Goal: Find specific page/section: Find specific page/section

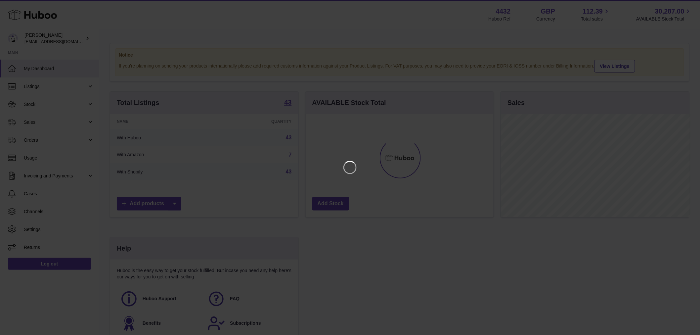
scroll to position [103, 190]
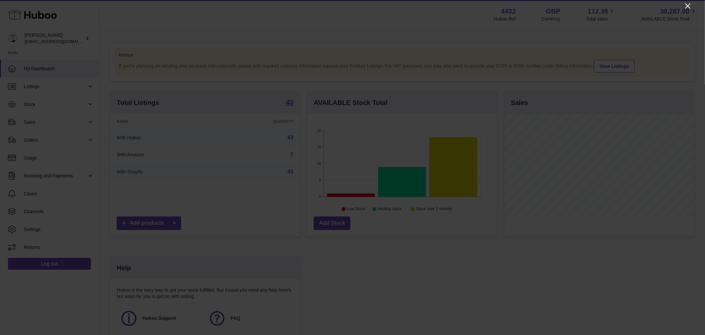
click at [685, 4] on icon "Close" at bounding box center [688, 6] width 8 height 8
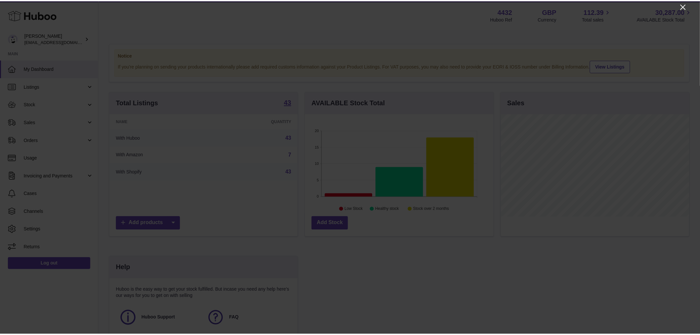
scroll to position [330521, 330436]
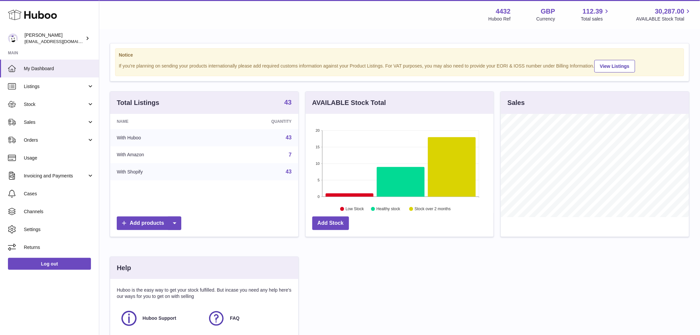
click at [289, 105] on strong "43" at bounding box center [287, 102] width 7 height 7
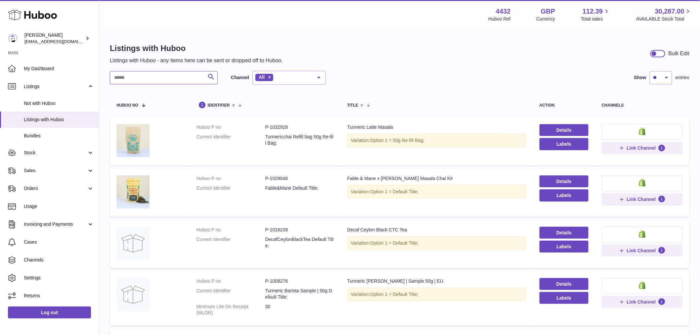
click at [164, 84] on input "text" at bounding box center [164, 77] width 108 height 13
click at [162, 82] on input "text" at bounding box center [164, 77] width 108 height 13
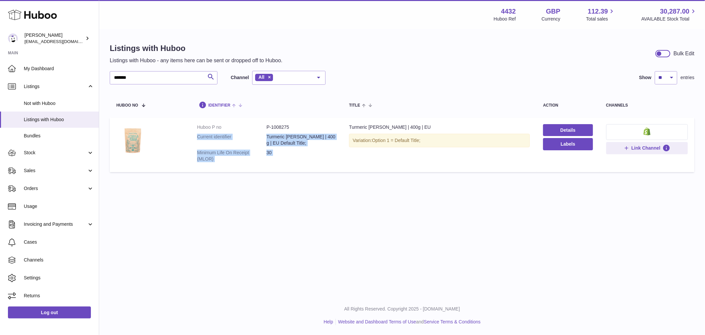
drag, startPoint x: 346, startPoint y: 126, endPoint x: 256, endPoint y: 107, distance: 92.1
click at [284, 119] on tr "Huboo P no P-1008275 Current identifier Turmeric Chai Barista | 400g | EU Defau…" at bounding box center [402, 144] width 585 height 54
click at [175, 79] on input "*******" at bounding box center [164, 77] width 108 height 13
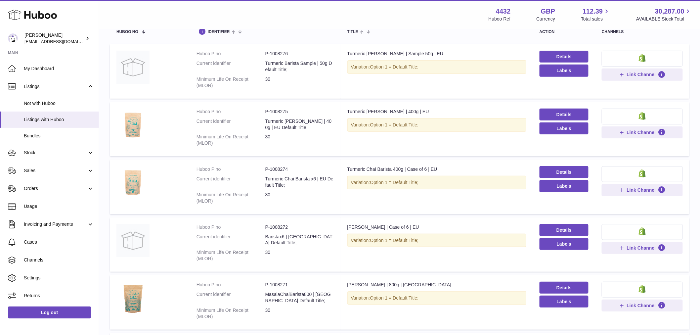
scroll to position [110, 0]
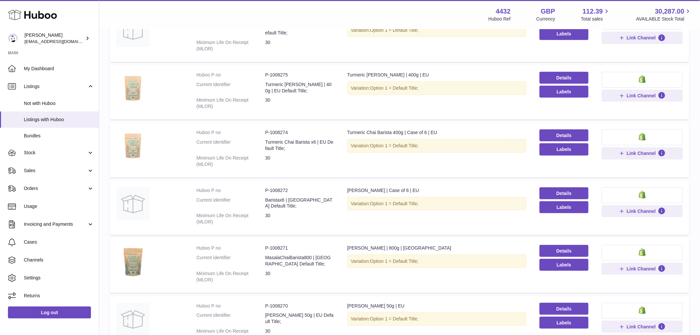
click at [282, 245] on dd "P-1008271" at bounding box center [299, 248] width 69 height 6
drag, startPoint x: 285, startPoint y: 243, endPoint x: 275, endPoint y: 242, distance: 10.3
click at [275, 245] on dd "P-1008271" at bounding box center [299, 248] width 69 height 6
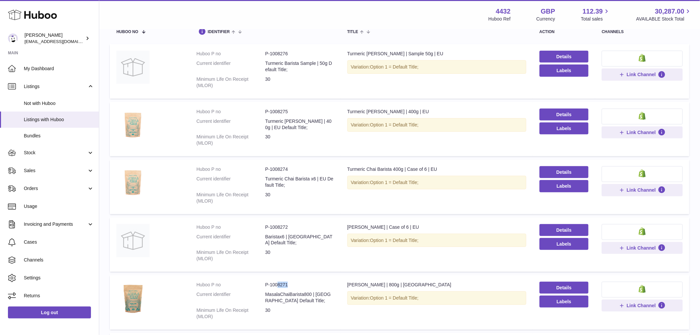
scroll to position [0, 0]
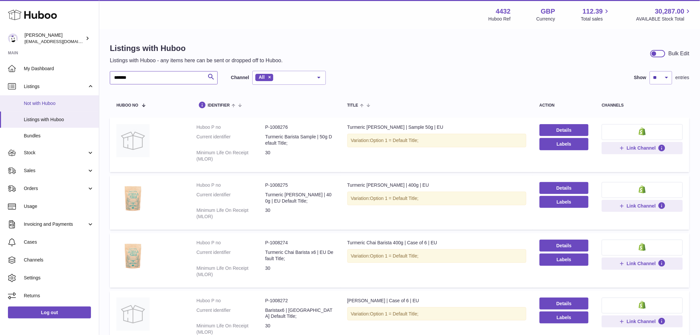
drag, startPoint x: 151, startPoint y: 77, endPoint x: 67, endPoint y: 102, distance: 87.5
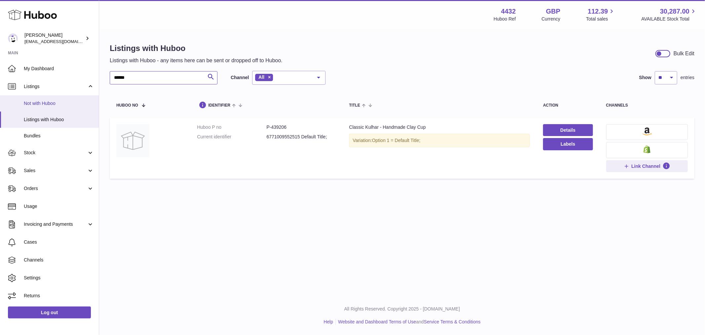
type input "*******"
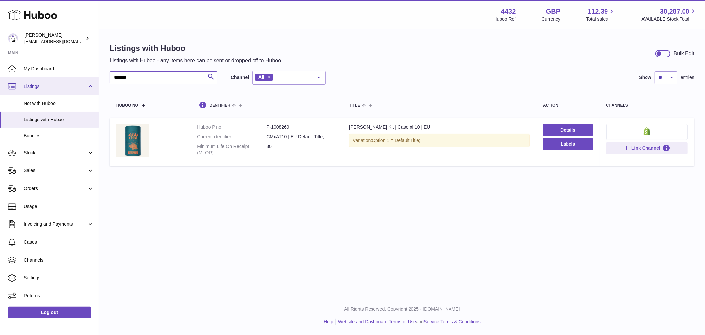
drag, startPoint x: 98, startPoint y: 79, endPoint x: 72, endPoint y: 83, distance: 26.5
click at [81, 80] on div "Huboo [PERSON_NAME] [EMAIL_ADDRESS][DOMAIN_NAME] Main My Dashboard Listings Not…" at bounding box center [352, 167] width 705 height 335
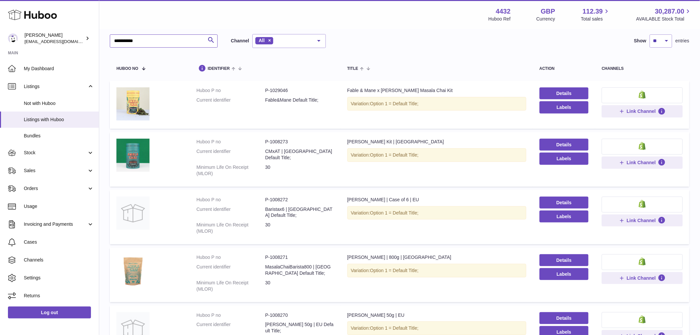
scroll to position [73, 0]
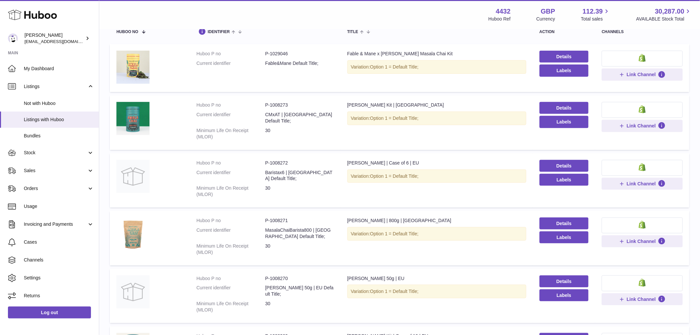
type input "**********"
drag, startPoint x: 270, startPoint y: 207, endPoint x: 296, endPoint y: 206, distance: 26.1
click at [296, 217] on dd "P-1008271" at bounding box center [299, 220] width 69 height 6
click at [301, 243] on dd "30" at bounding box center [299, 249] width 69 height 13
drag, startPoint x: 269, startPoint y: 206, endPoint x: 292, endPoint y: 205, distance: 23.2
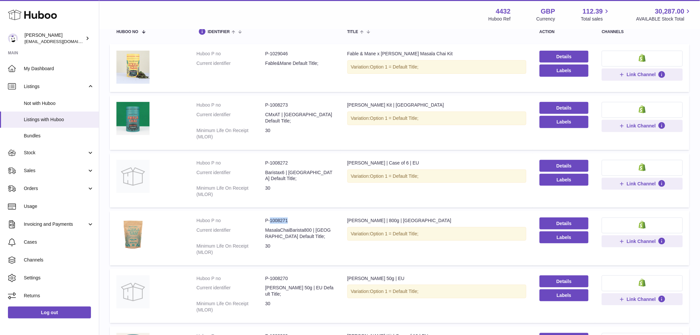
click at [292, 217] on dd "P-1008271" at bounding box center [299, 220] width 69 height 6
copy dd "1008271"
